Goal: Ask a question

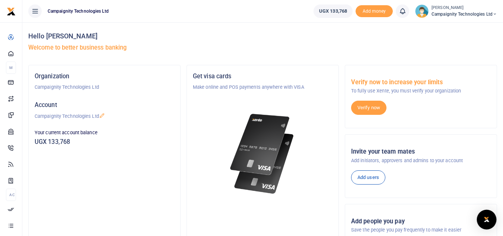
click at [488, 219] on img "Open Intercom Messenger" at bounding box center [487, 219] width 10 height 9
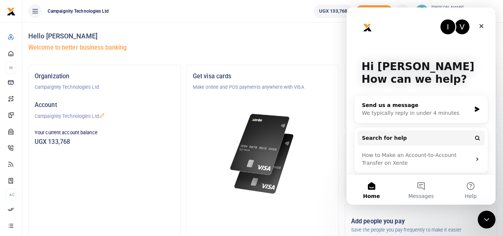
click at [434, 116] on div "We typically reply in under 4 minutes" at bounding box center [416, 113] width 109 height 8
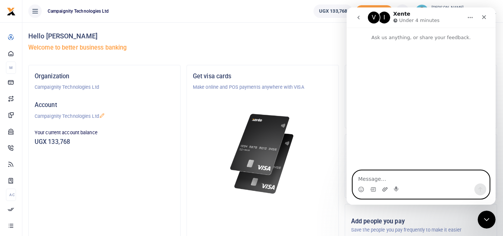
click at [385, 191] on icon "Upload attachment" at bounding box center [384, 189] width 5 height 4
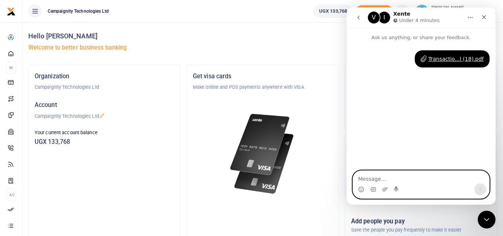
type textarea "s"
type textarea "added"
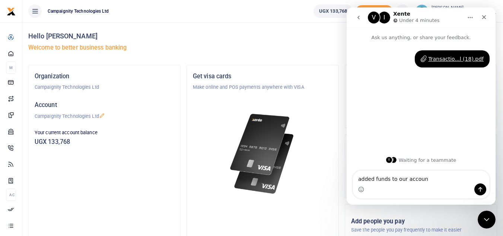
type textarea "added funds to our account"
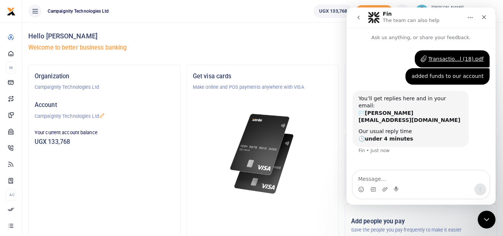
click at [288, 21] on ul "Campaignity Technologies Ltd" at bounding box center [164, 11] width 285 height 22
click at [483, 18] on icon "Close" at bounding box center [484, 17] width 4 height 4
